Goal: Complete application form

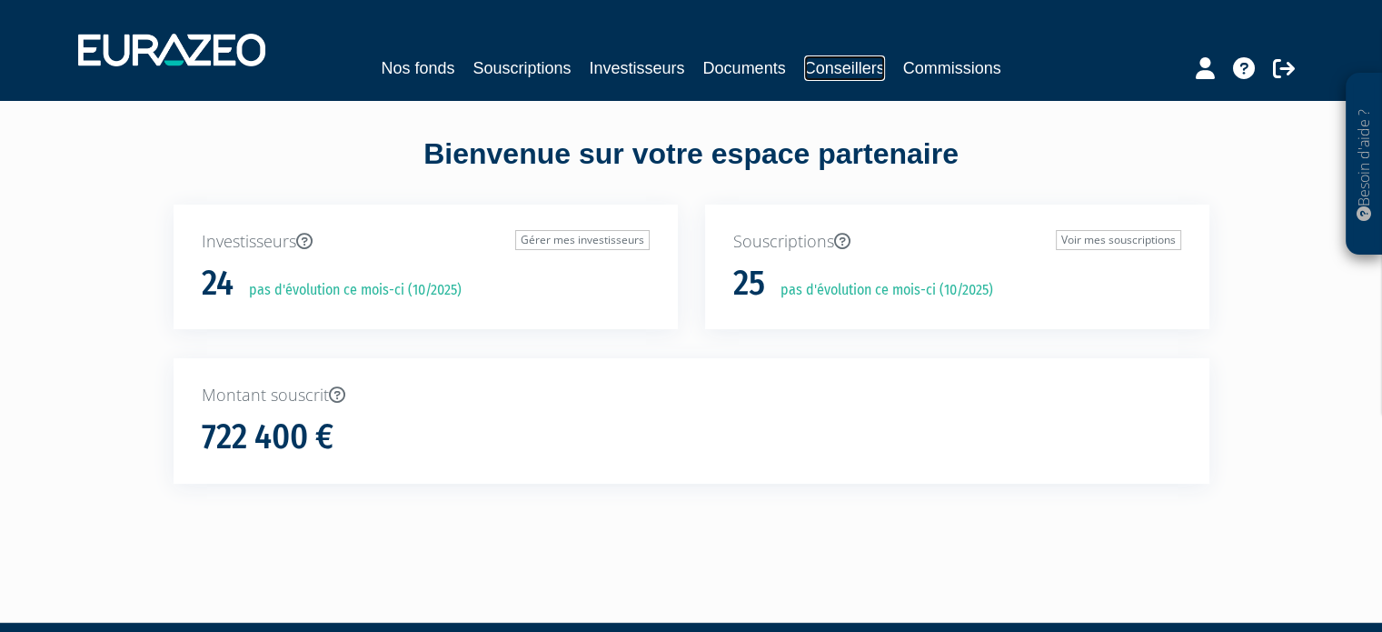
click at [877, 70] on link "Conseillers" at bounding box center [844, 67] width 81 height 25
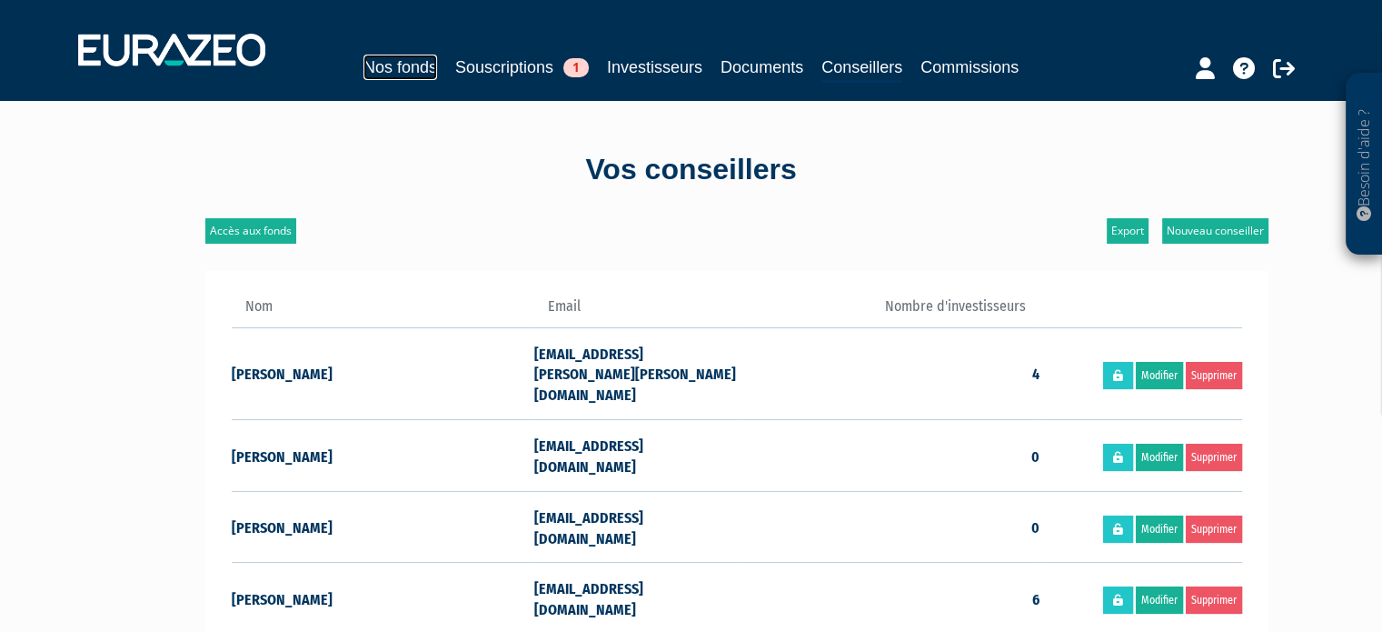
click at [387, 68] on link "Nos fonds" at bounding box center [400, 67] width 74 height 25
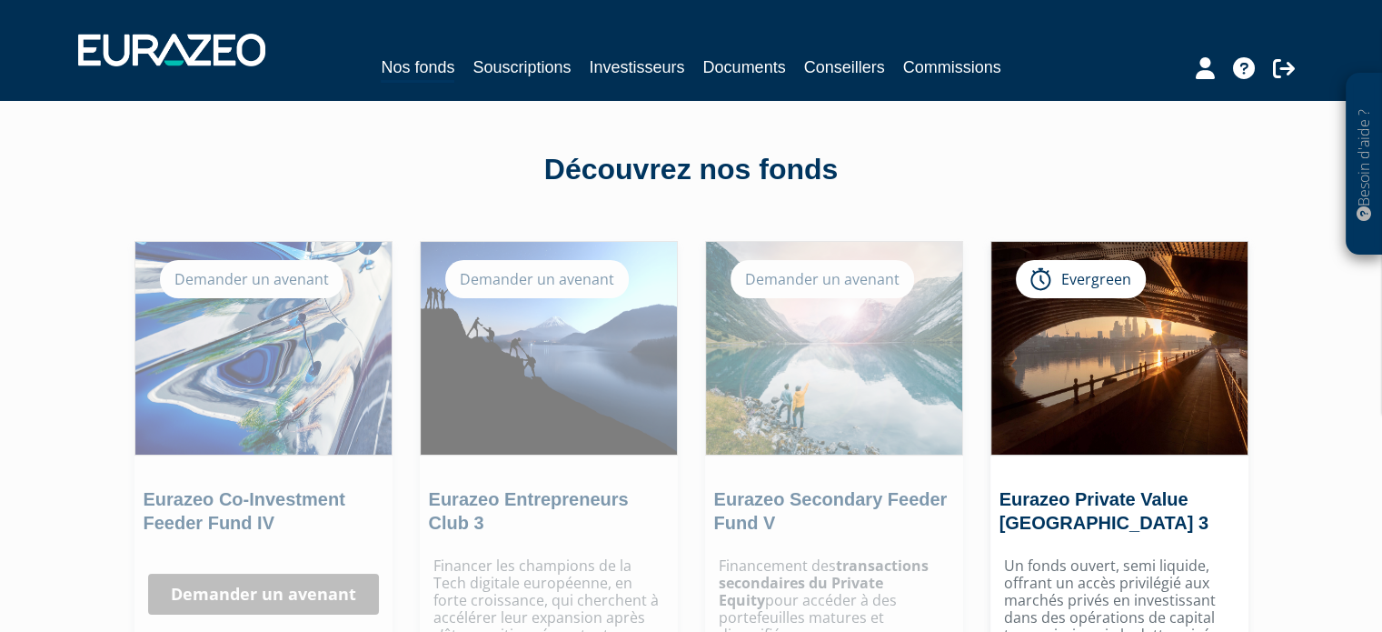
click at [577, 284] on div "Demander un avenant" at bounding box center [537, 279] width 184 height 38
click at [576, 287] on div "Demander un avenant" at bounding box center [537, 279] width 184 height 38
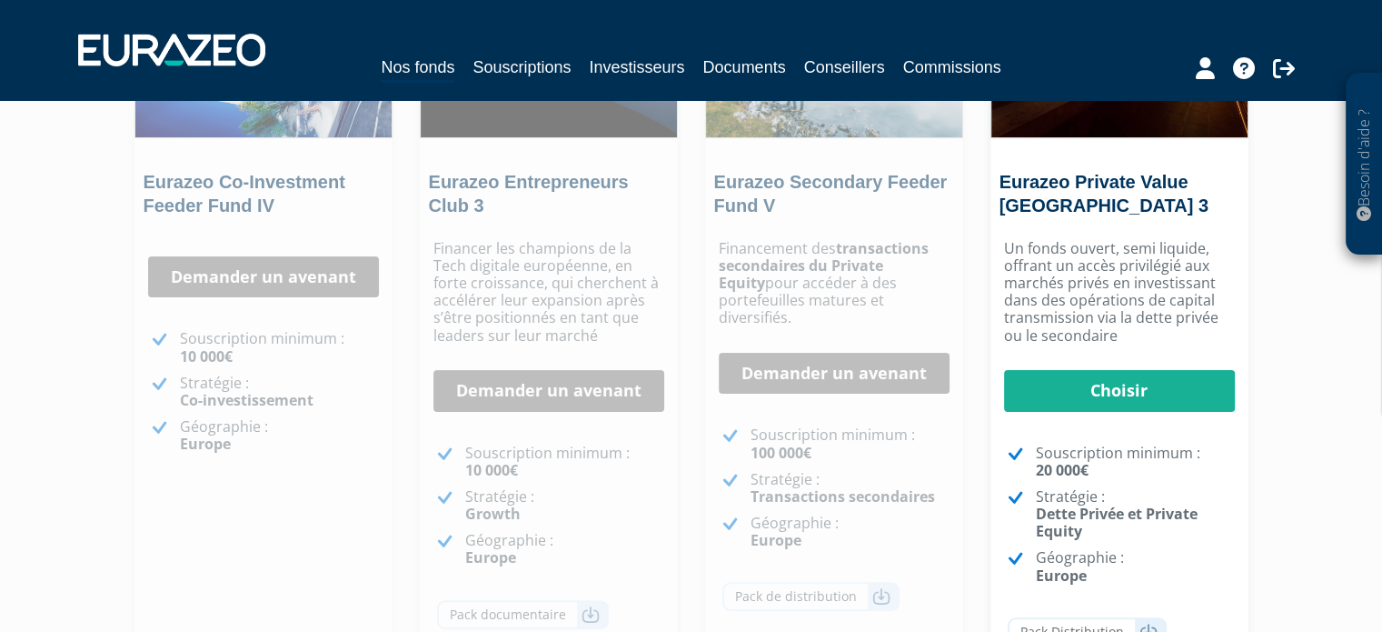
scroll to position [363, 0]
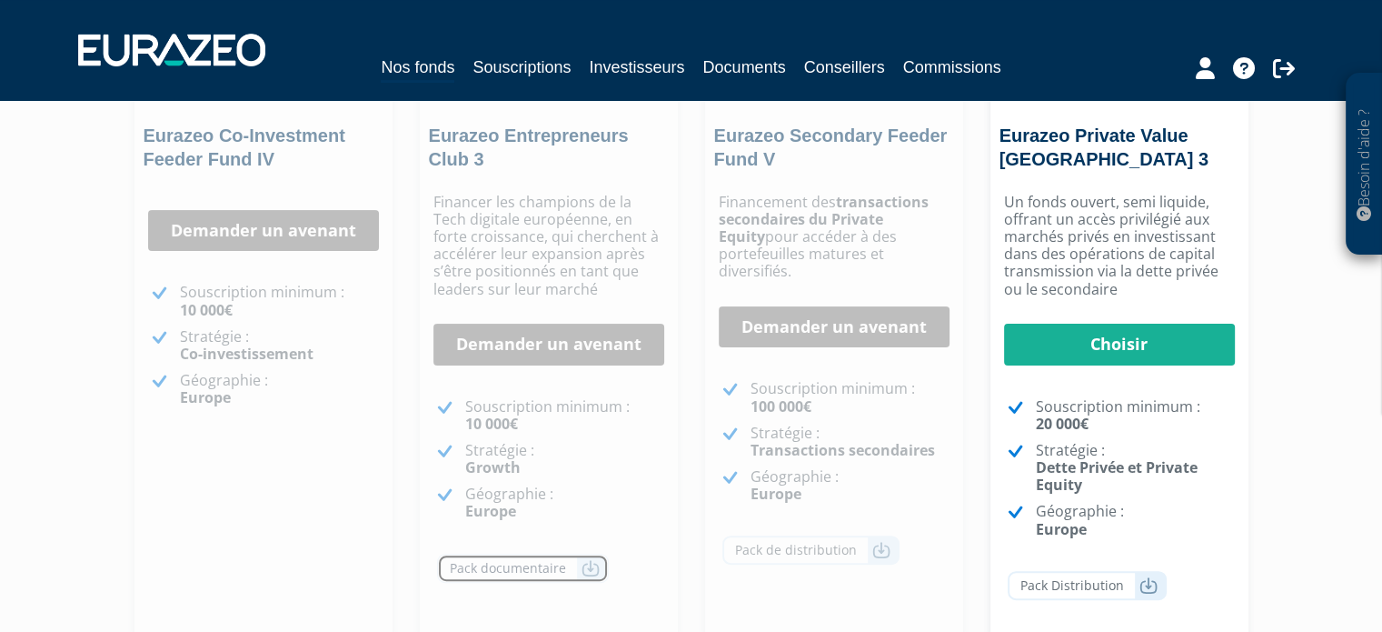
click at [571, 569] on link "Pack documentaire" at bounding box center [523, 567] width 172 height 29
click at [583, 333] on link "Demander un avenant" at bounding box center [548, 344] width 231 height 42
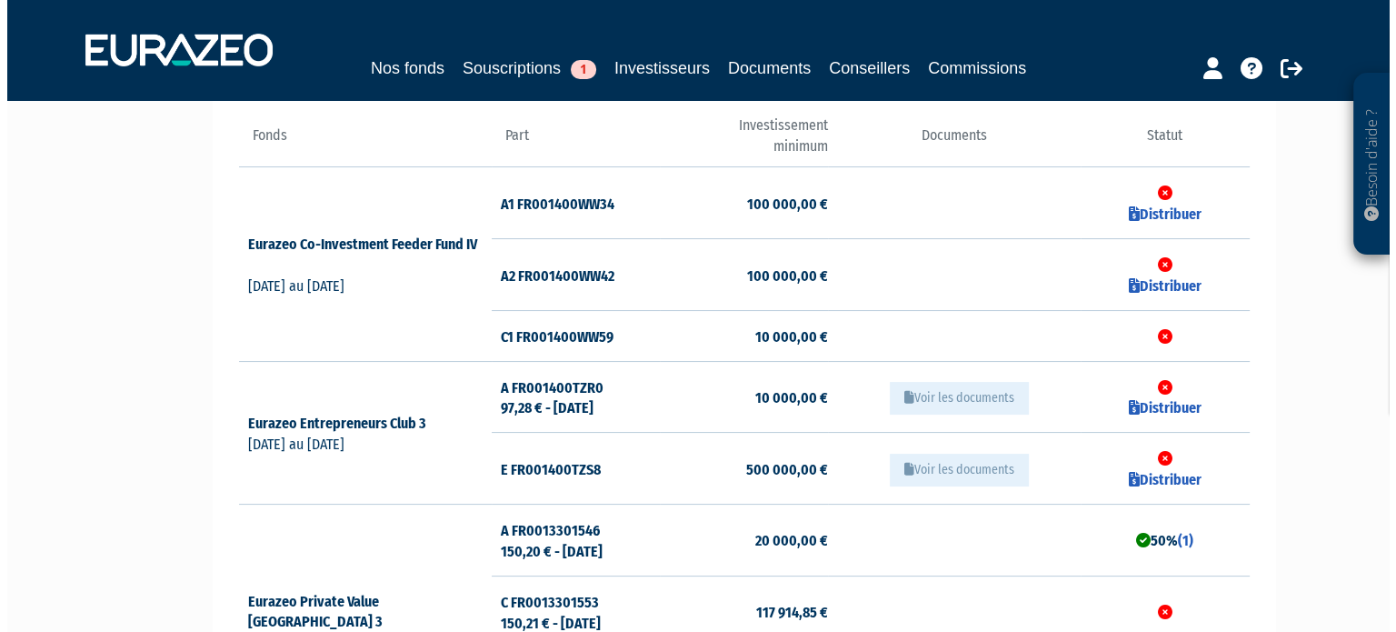
scroll to position [182, 0]
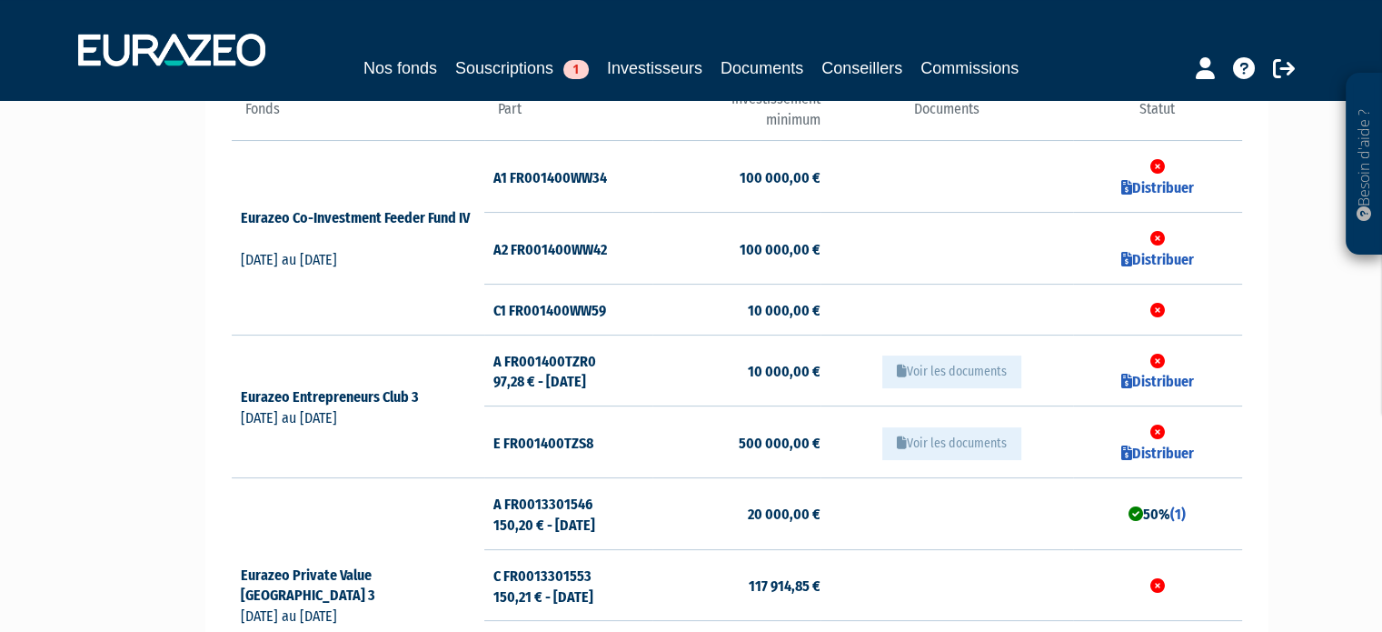
click at [1156, 433] on icon at bounding box center [1157, 431] width 15 height 15
click at [1160, 454] on link "Distribuer" at bounding box center [1157, 452] width 73 height 17
checkbox input "true"
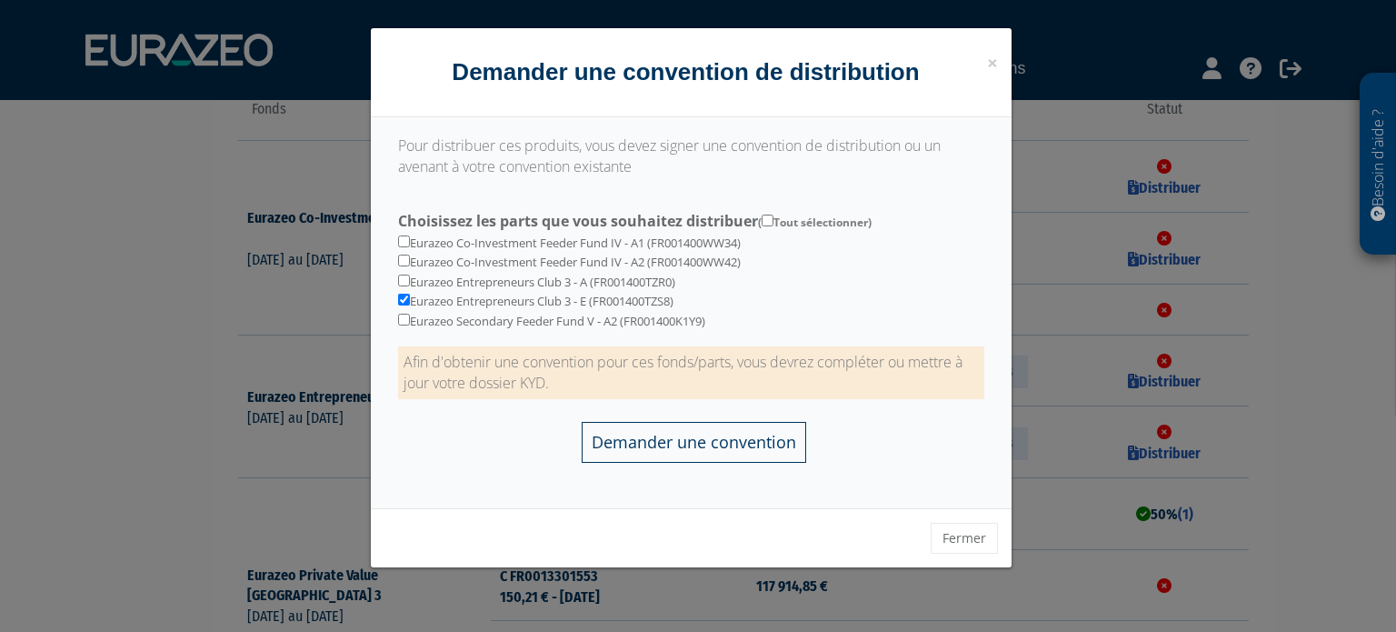
click at [713, 443] on input "Demander une convention" at bounding box center [694, 442] width 224 height 41
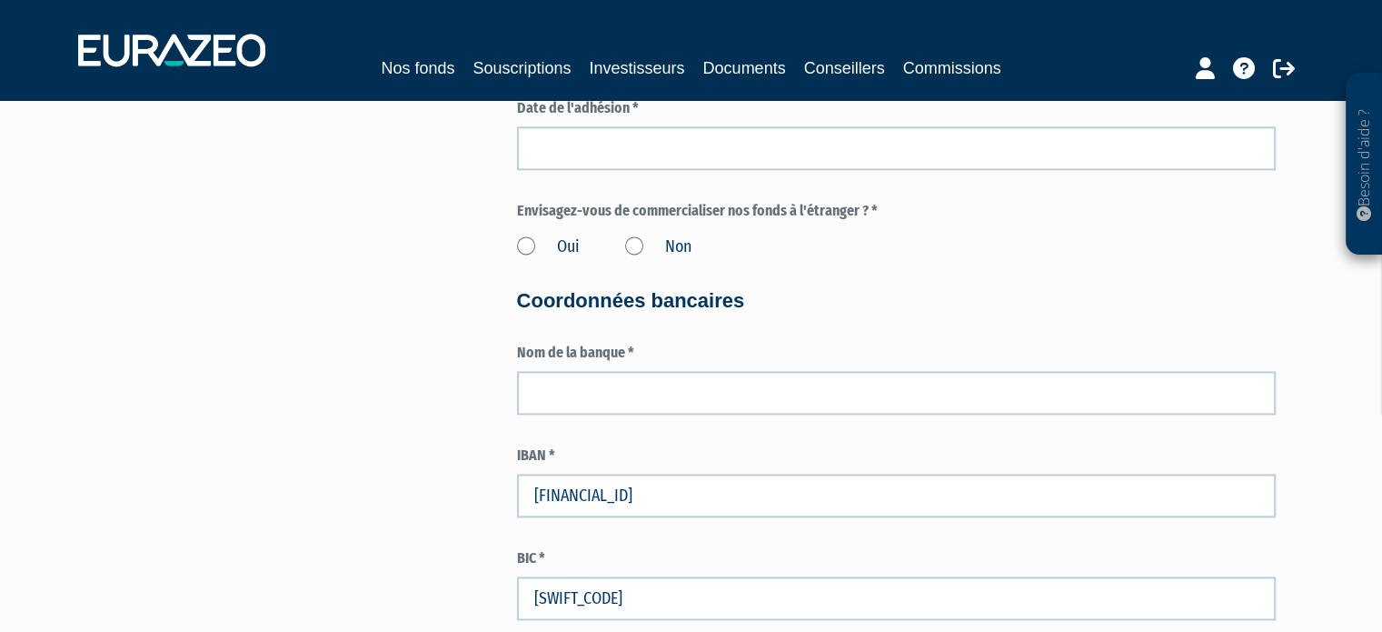
scroll to position [2272, 0]
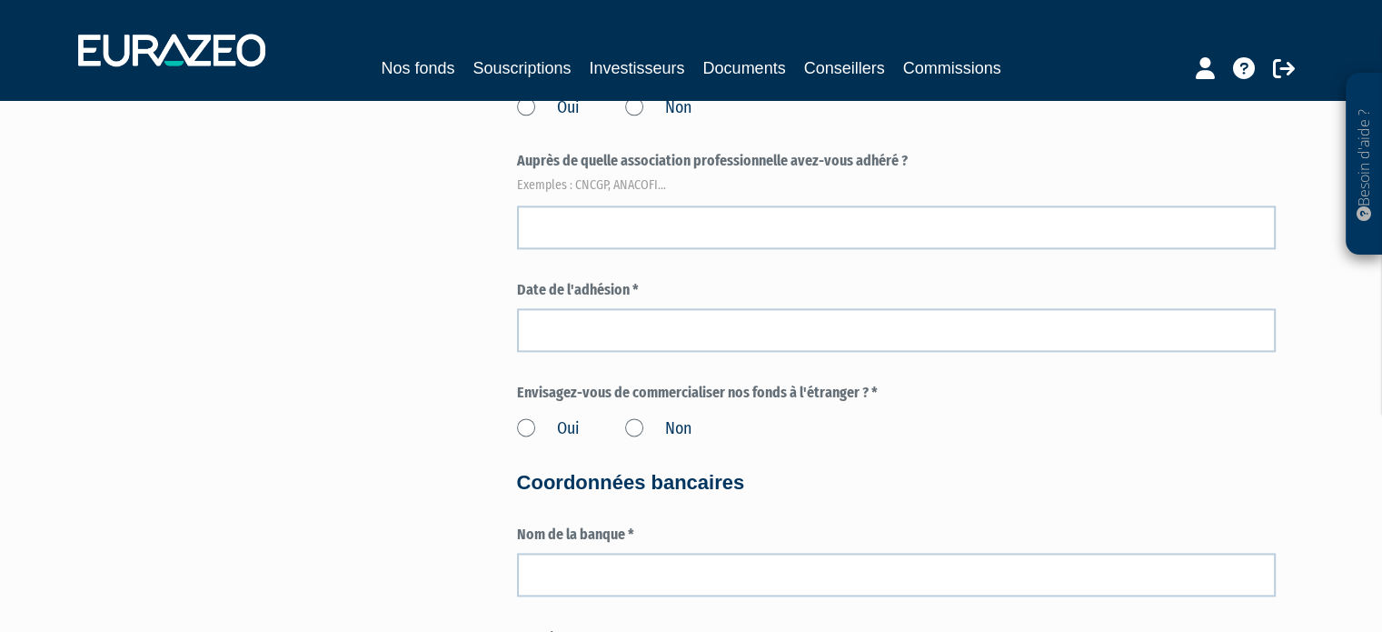
click at [637, 429] on label "Non" at bounding box center [658, 429] width 66 height 24
click at [0, 0] on input "Non" at bounding box center [0, 0] width 0 height 0
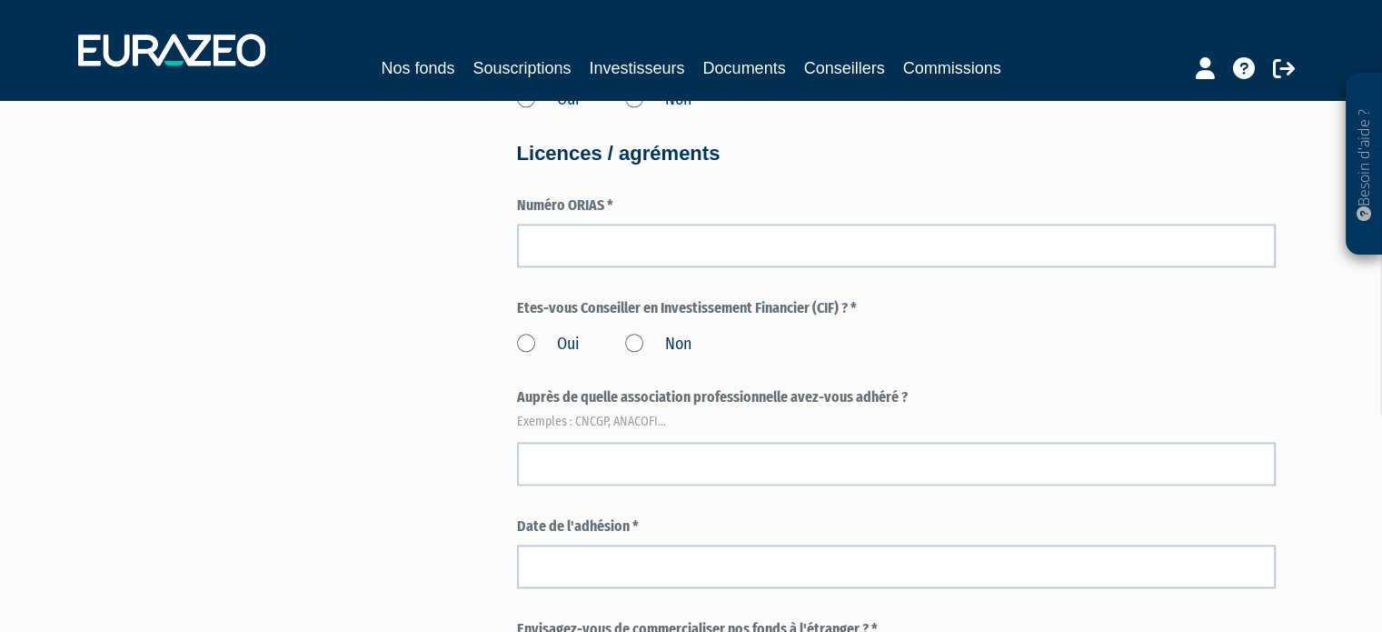
scroll to position [1908, 0]
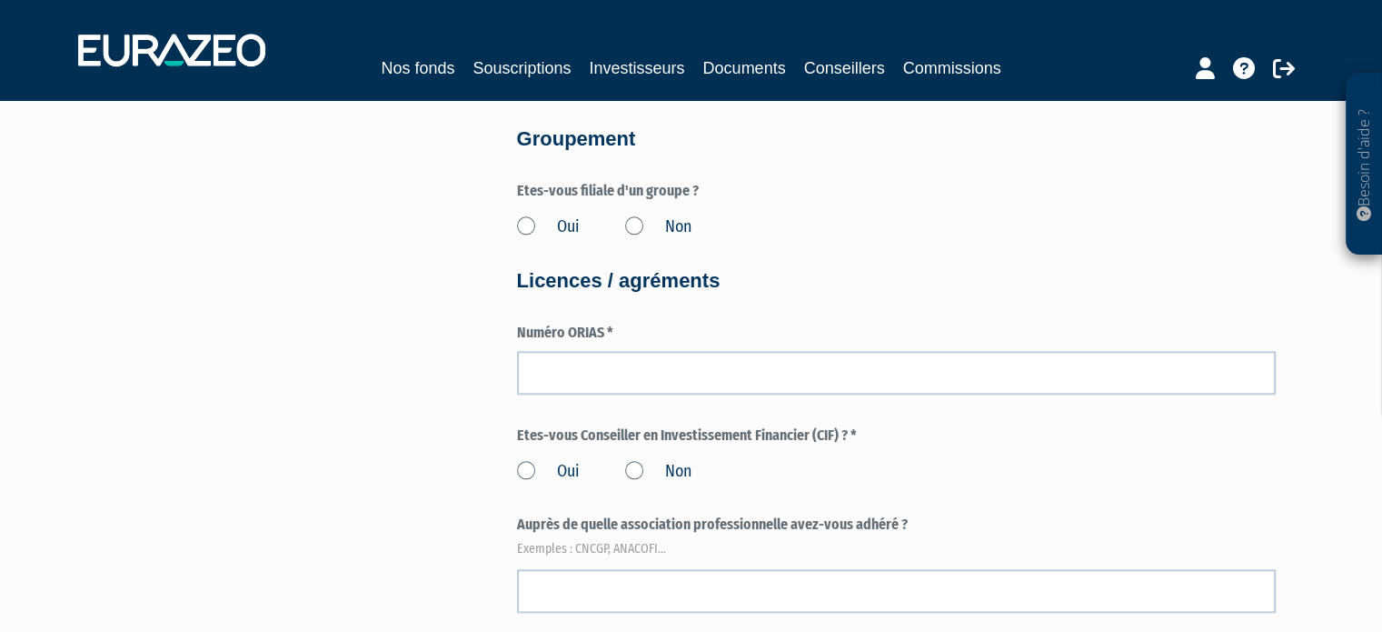
click at [636, 230] on label "Non" at bounding box center [658, 227] width 66 height 24
click at [0, 0] on input "Non" at bounding box center [0, 0] width 0 height 0
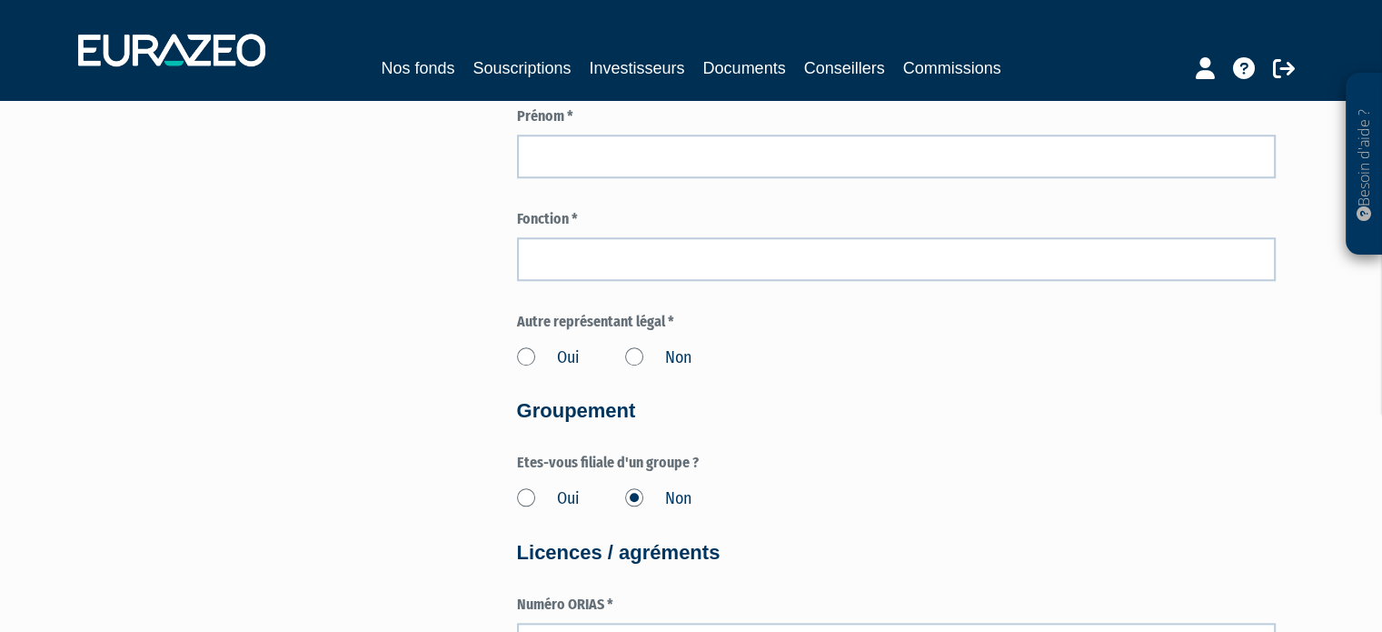
scroll to position [1636, 0]
